Goal: Information Seeking & Learning: Learn about a topic

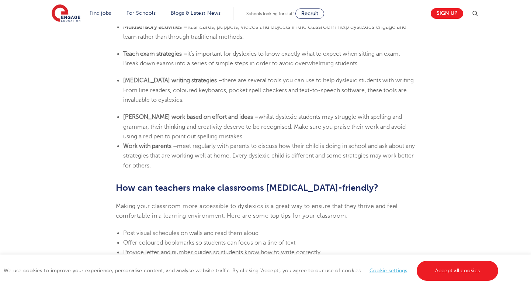
scroll to position [1431, 0]
click at [125, 89] on ul "Dyslexia writing strategies – there are several tools you can use to help dysle…" at bounding box center [266, 89] width 300 height 29
click at [125, 89] on span "there are several tools you can use to help dyslexic students with writing. Fro…" at bounding box center [269, 90] width 292 height 26
click at [130, 89] on span "there are several tools you can use to help dyslexic students with writing. Fro…" at bounding box center [269, 90] width 292 height 26
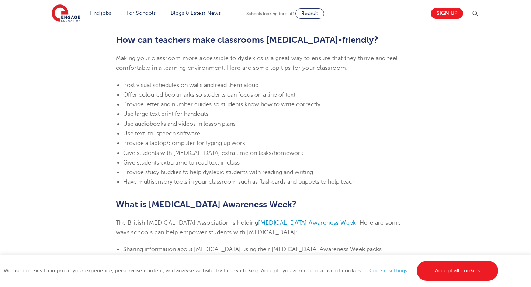
scroll to position [1431, 0]
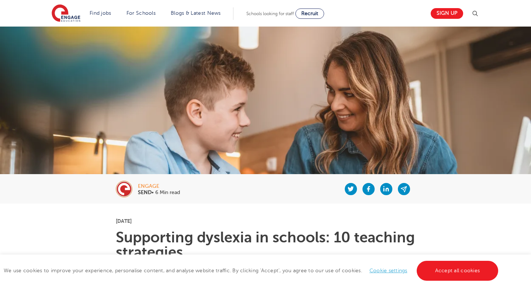
scroll to position [1431, 0]
